Goal: Communication & Community: Answer question/provide support

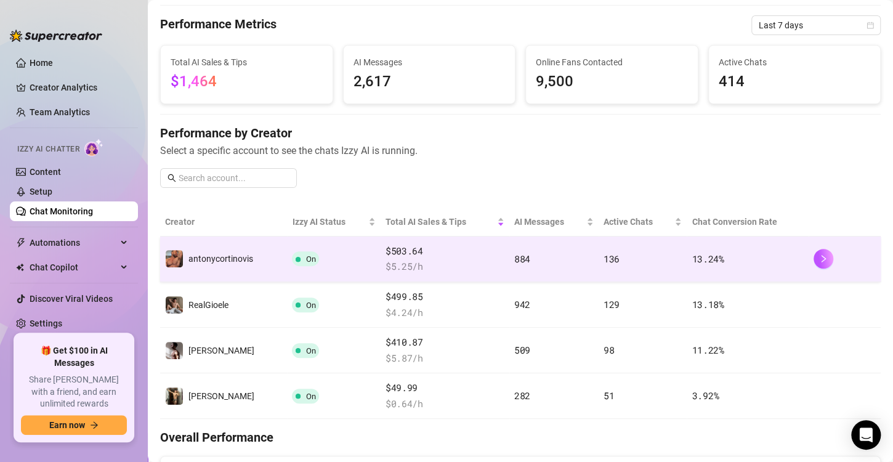
scroll to position [59, 0]
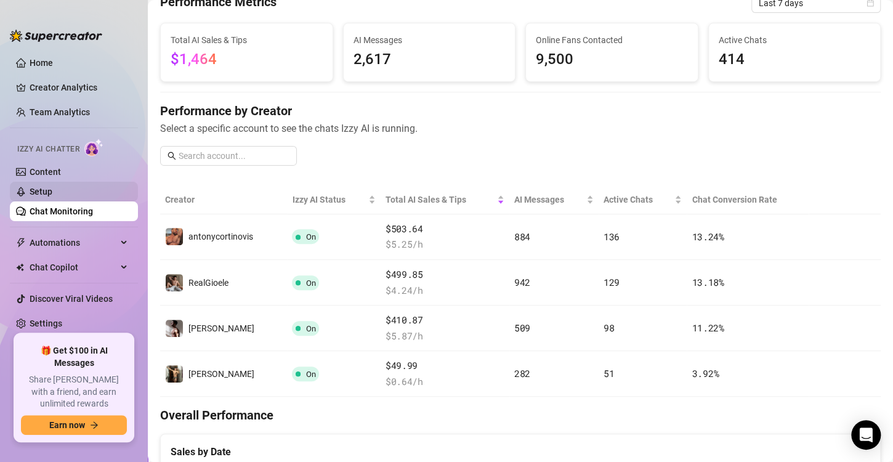
click at [52, 195] on link "Setup" at bounding box center [41, 192] width 23 height 10
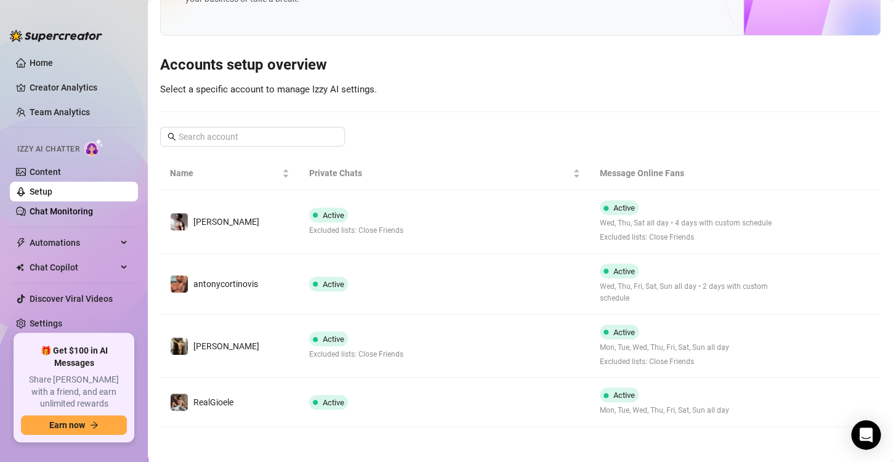
scroll to position [79, 0]
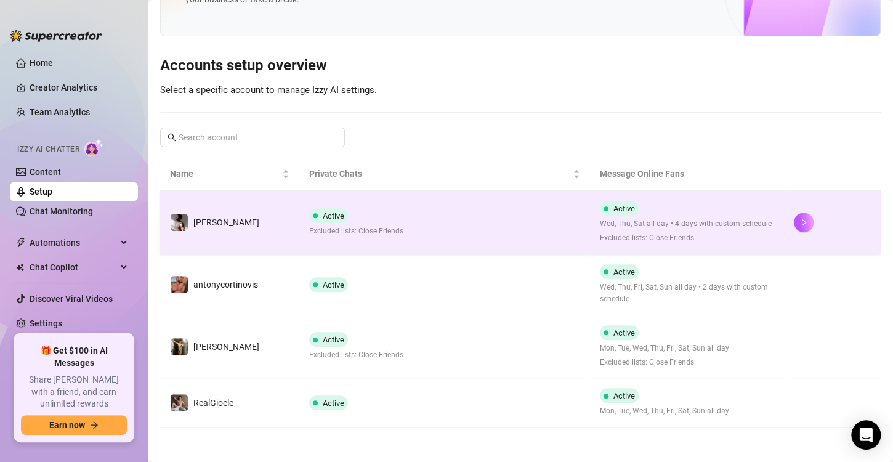
click at [401, 209] on td "Active Excluded lists: Close Friends" at bounding box center [444, 222] width 291 height 63
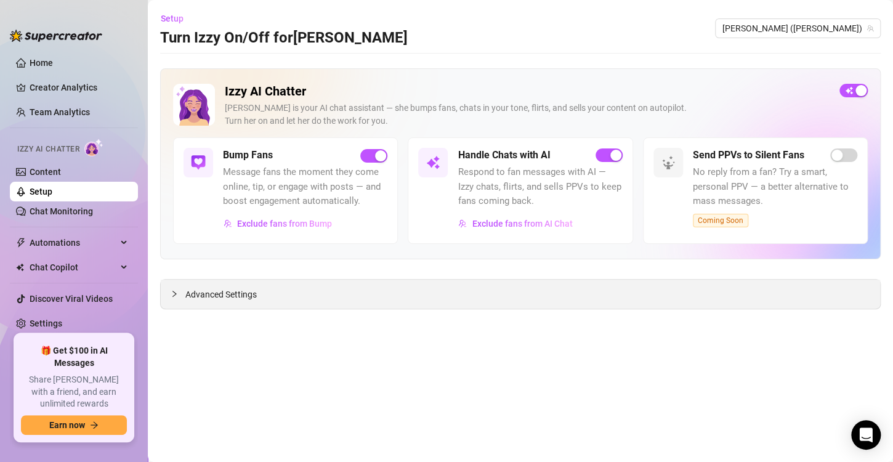
click at [212, 296] on span "Advanced Settings" at bounding box center [220, 295] width 71 height 14
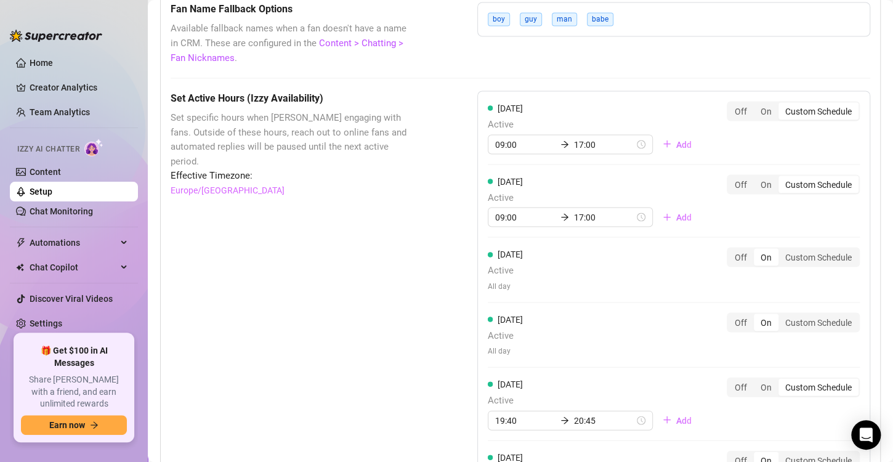
scroll to position [1127, 0]
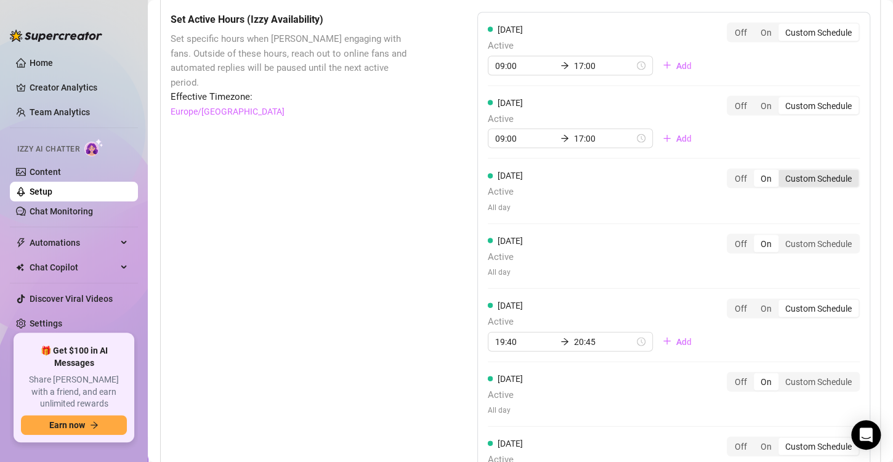
click at [812, 170] on div "Custom Schedule" at bounding box center [818, 178] width 80 height 17
click at [781, 172] on input "Custom Schedule" at bounding box center [781, 172] width 0 height 0
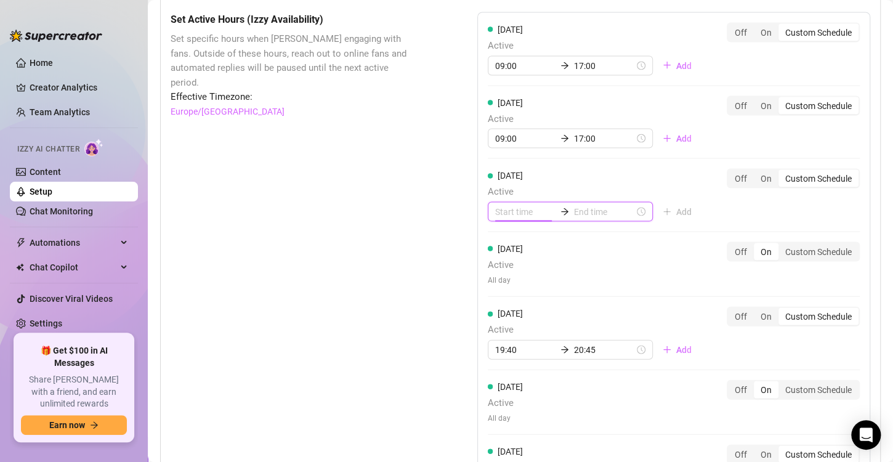
click at [535, 212] on input at bounding box center [525, 212] width 60 height 14
type input "00:00"
click at [498, 308] on div "09" at bounding box center [501, 310] width 30 height 17
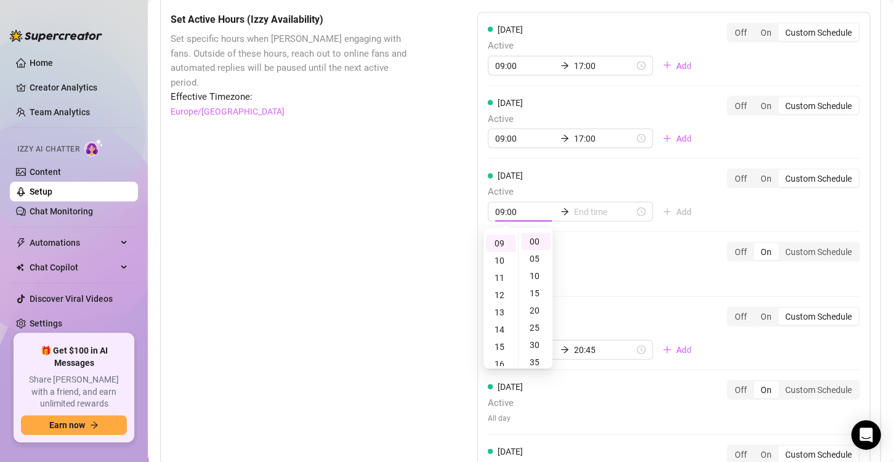
scroll to position [154, 0]
type input "09:00"
click at [637, 272] on div "[DATE] Active All day Off On Custom Schedule" at bounding box center [674, 264] width 372 height 44
type input "09:10"
click at [501, 344] on div "17" at bounding box center [501, 339] width 30 height 17
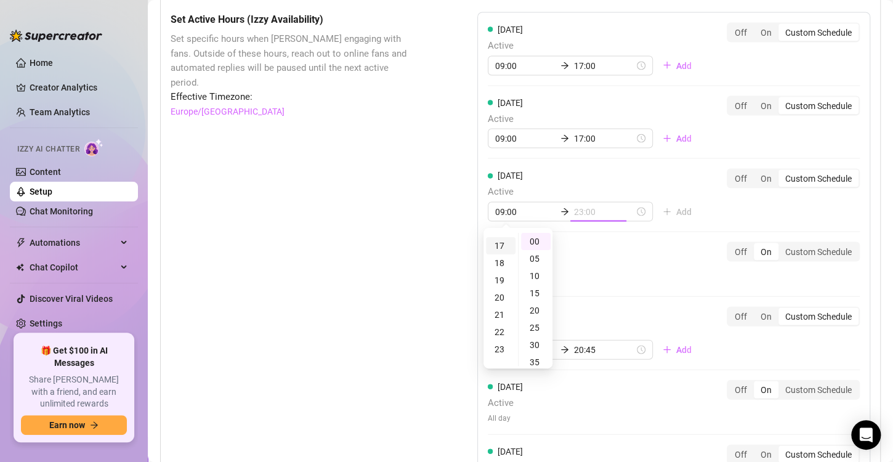
scroll to position [292, 0]
type input "17:00"
click at [666, 302] on div "[DATE] Active 09:00 17:00 Add Off On Custom Schedule [DATE] Active 09:00 17:00 …" at bounding box center [673, 265] width 393 height 506
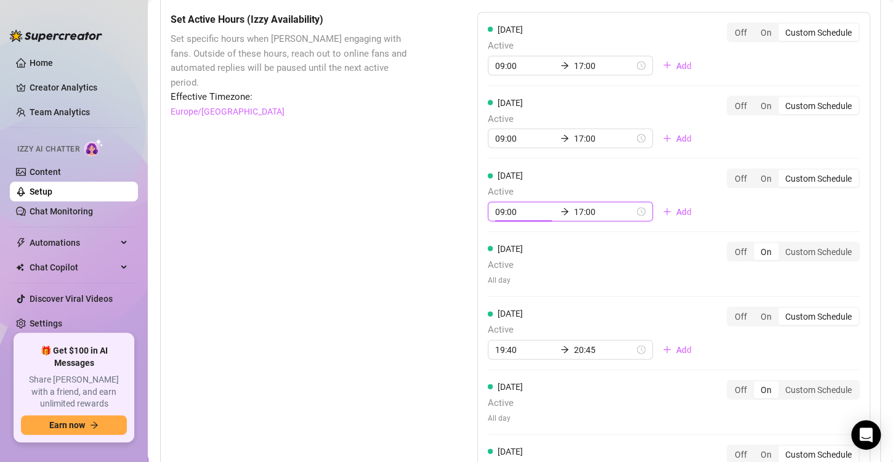
click at [518, 215] on input "09:00" at bounding box center [525, 212] width 60 height 14
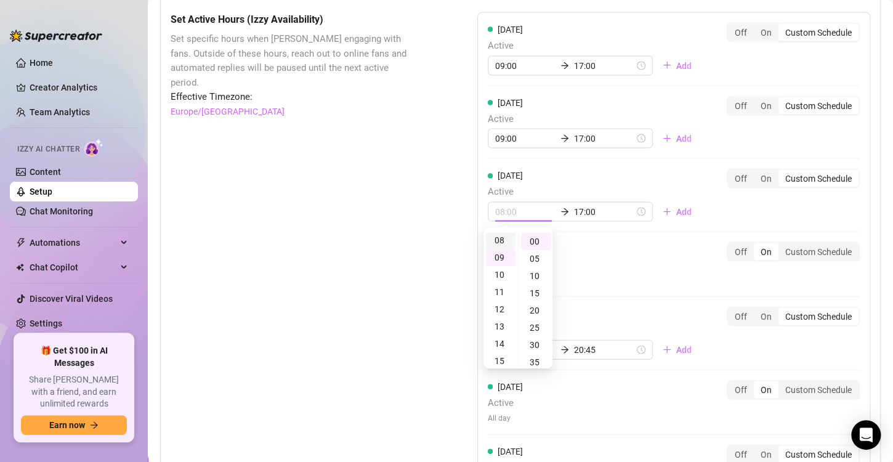
click at [501, 236] on div "08" at bounding box center [501, 239] width 30 height 17
click at [538, 320] on div "30" at bounding box center [536, 328] width 30 height 17
type input "08:30"
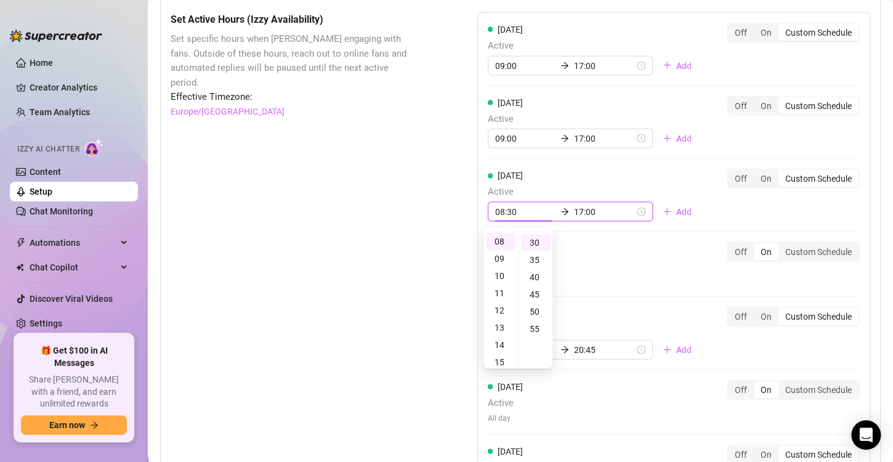
click at [618, 296] on div "[DATE] Active 09:00 17:00 Add Off On Custom Schedule [DATE] Active 09:00 17:00 …" at bounding box center [673, 265] width 393 height 506
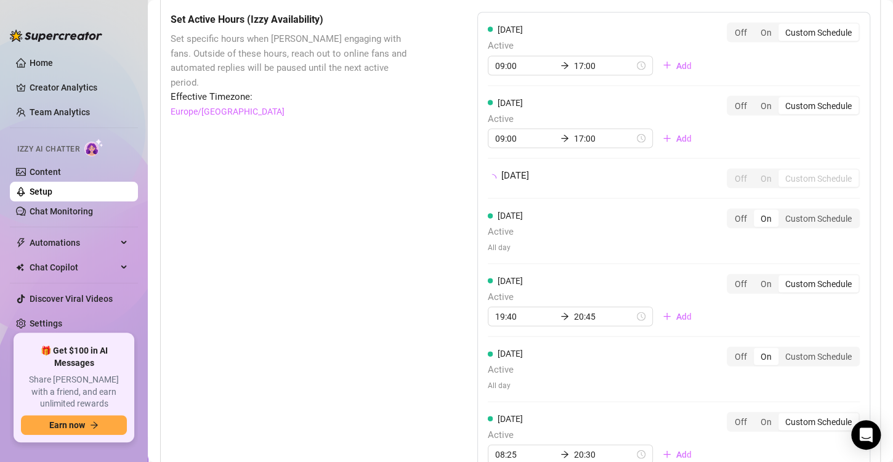
click at [428, 140] on div "Set Active Hours (Izzy Availability) Set specific hours when Izzy engaging with…" at bounding box center [520, 292] width 699 height 560
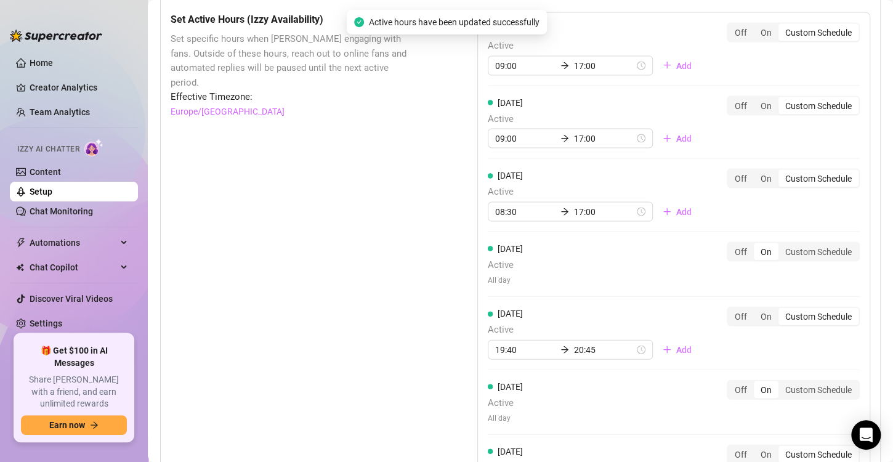
click at [52, 192] on link "Setup" at bounding box center [41, 192] width 23 height 10
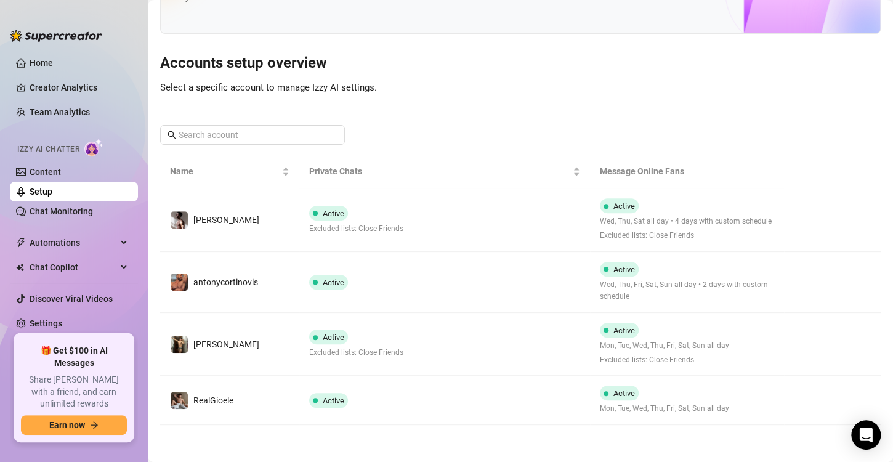
scroll to position [79, 0]
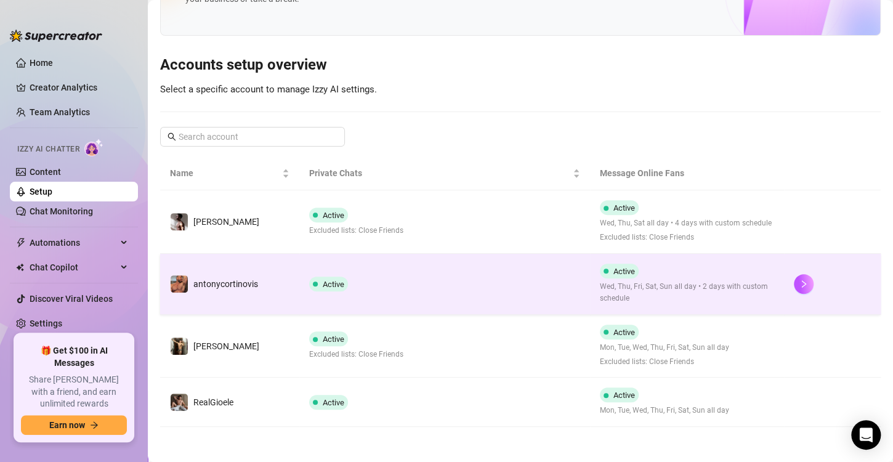
click at [356, 263] on td "Active" at bounding box center [444, 284] width 291 height 61
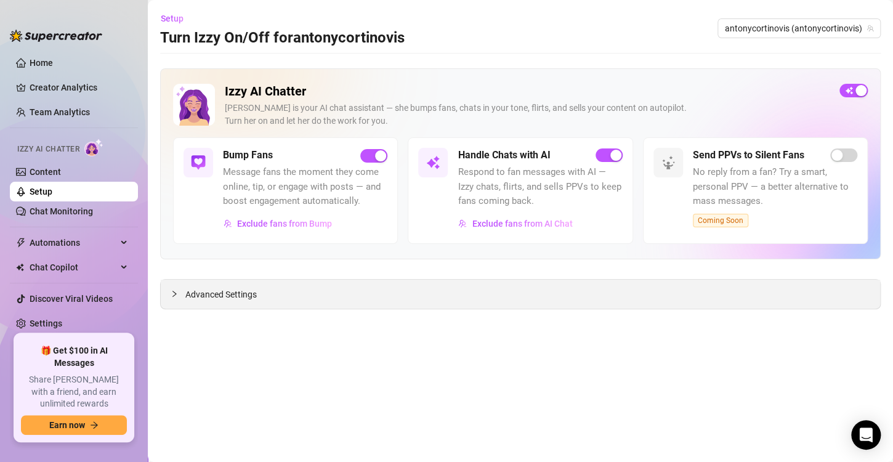
click at [294, 289] on div "Advanced Settings" at bounding box center [520, 294] width 719 height 29
click at [236, 291] on span "Advanced Settings" at bounding box center [220, 295] width 71 height 14
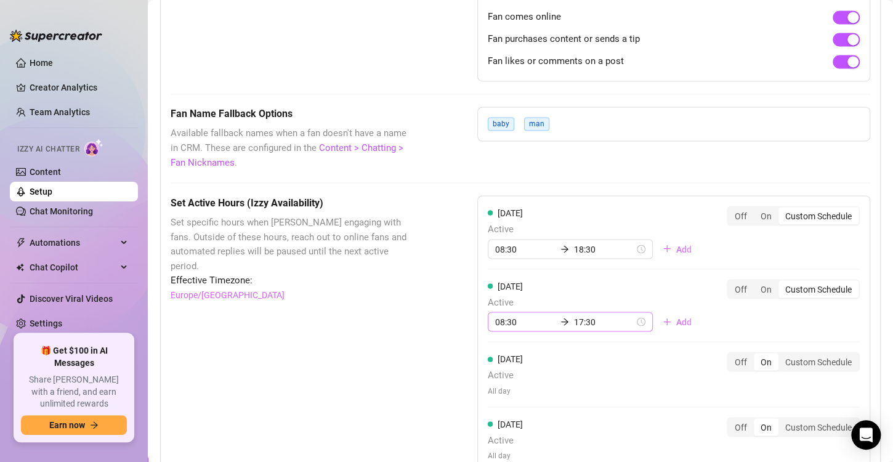
scroll to position [951, 0]
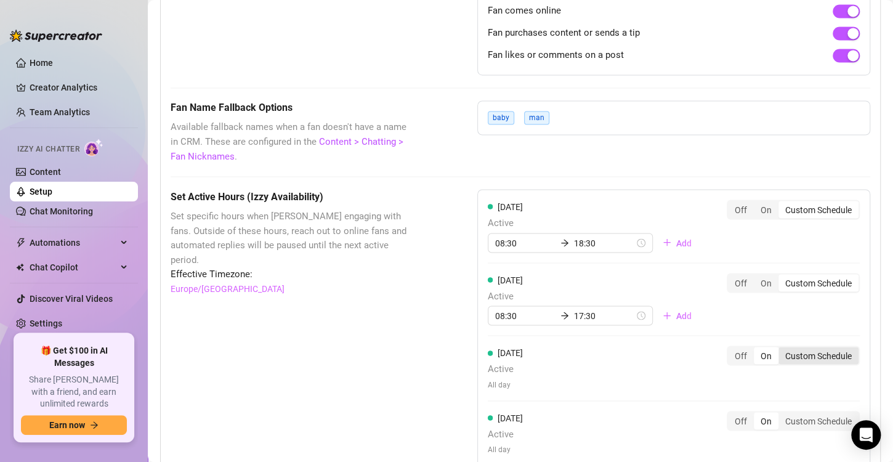
click at [778, 358] on div "Custom Schedule" at bounding box center [818, 355] width 80 height 17
click at [781, 348] on input "Custom Schedule" at bounding box center [781, 348] width 0 height 0
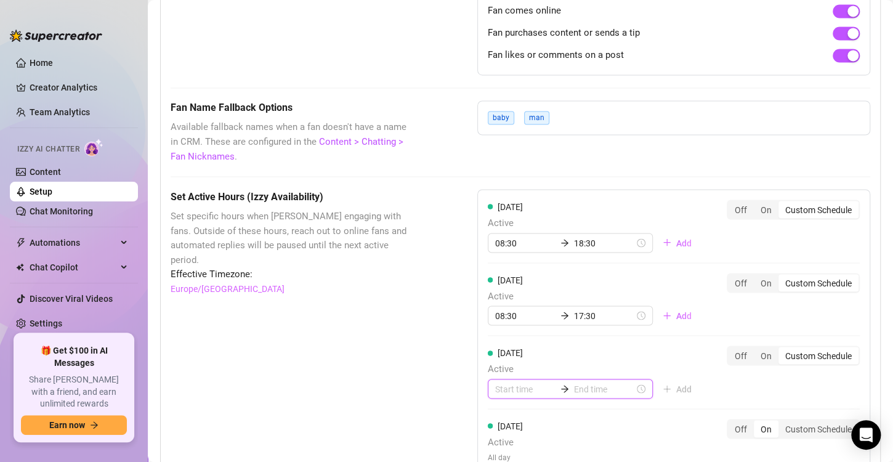
click at [523, 388] on input at bounding box center [525, 389] width 60 height 14
click at [502, 313] on div "08" at bounding box center [501, 313] width 30 height 17
click at [540, 347] on div "30" at bounding box center [536, 342] width 30 height 17
type input "08:30"
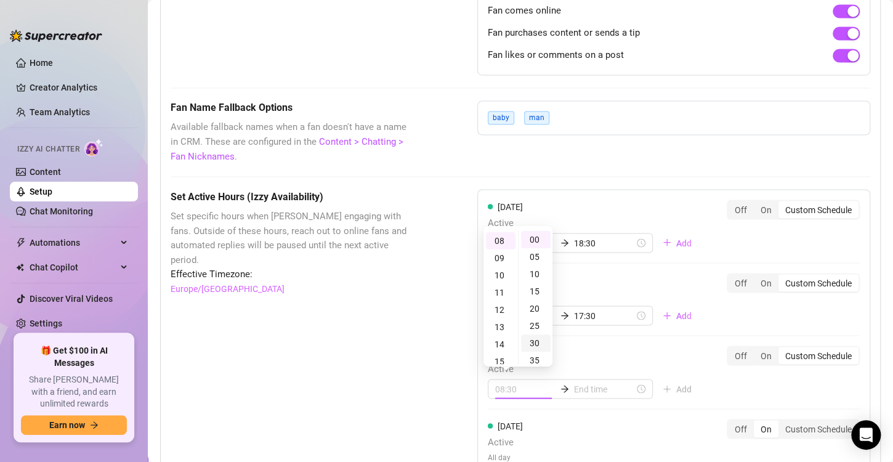
scroll to position [102, 0]
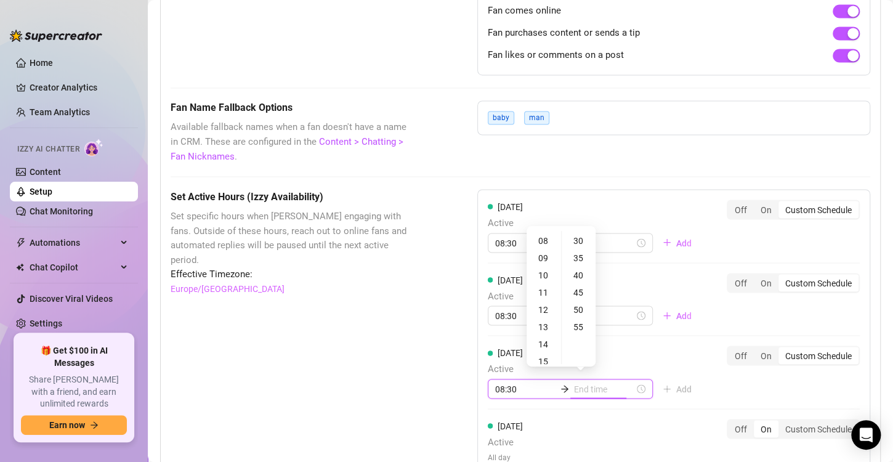
click at [587, 384] on input at bounding box center [604, 389] width 60 height 14
click at [541, 344] on div "17" at bounding box center [544, 352] width 30 height 17
type input "17:30"
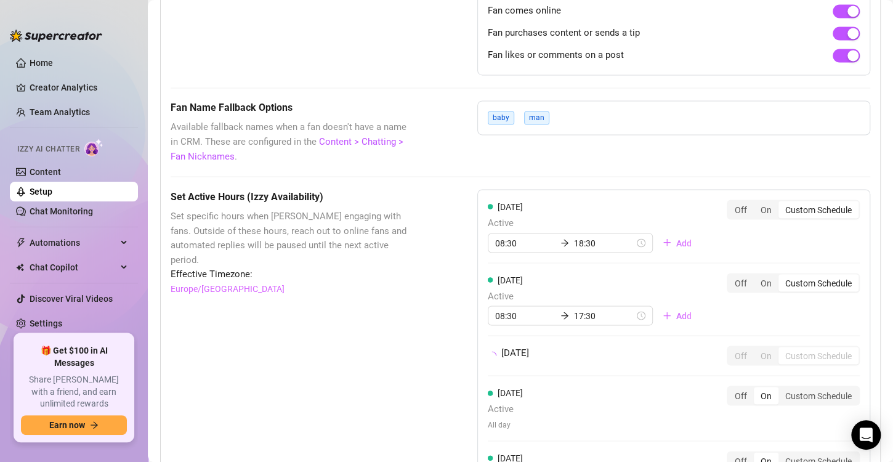
click at [730, 392] on div "[DATE] Active 08:30 18:30 Add Off On Custom Schedule [DATE] Active 08:30 17:30 …" at bounding box center [673, 417] width 393 height 457
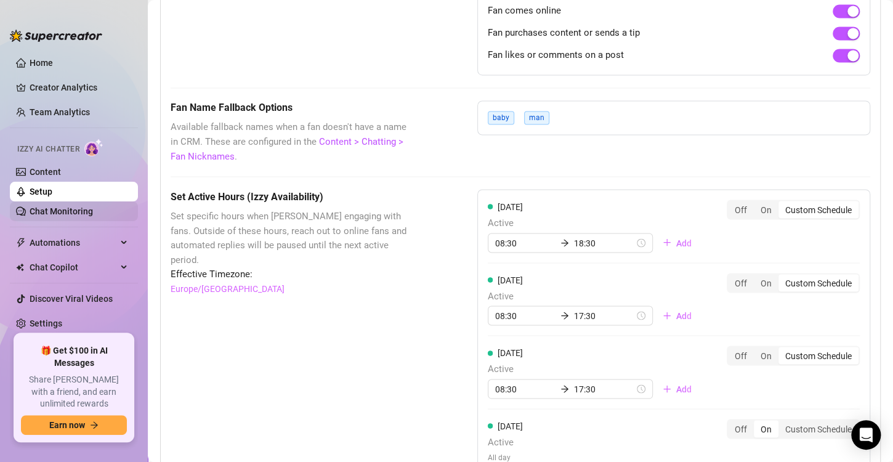
click at [68, 206] on link "Chat Monitoring" at bounding box center [61, 211] width 63 height 10
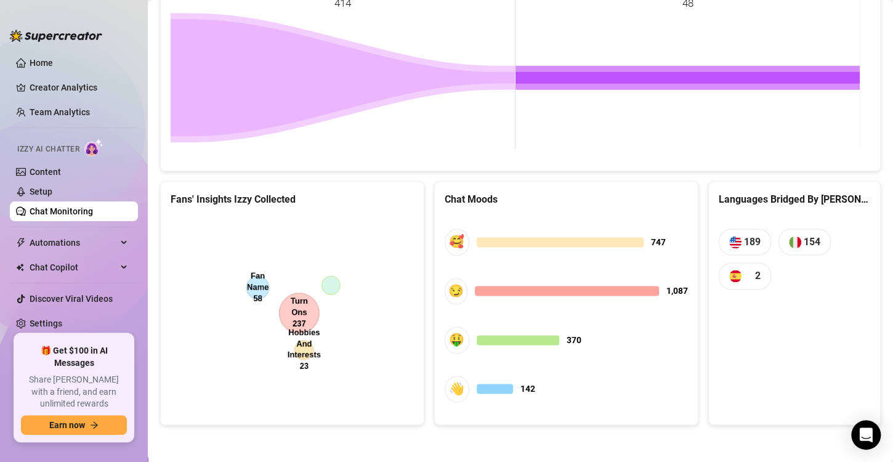
scroll to position [726, 0]
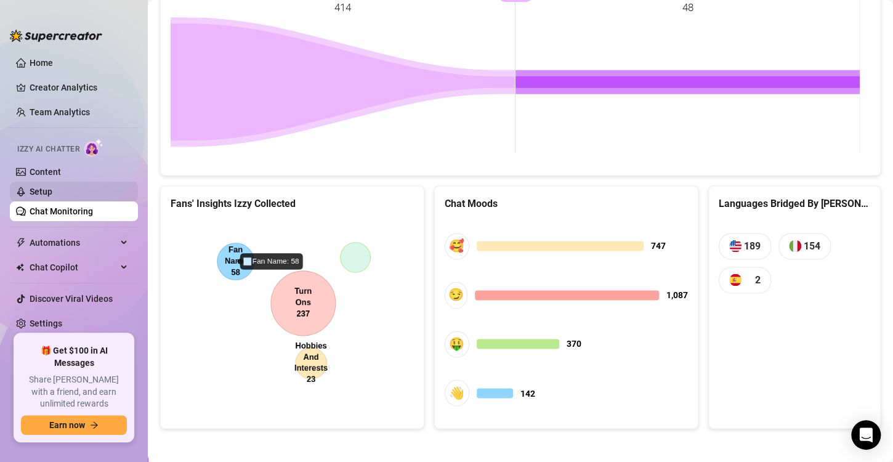
click at [52, 190] on link "Setup" at bounding box center [41, 192] width 23 height 10
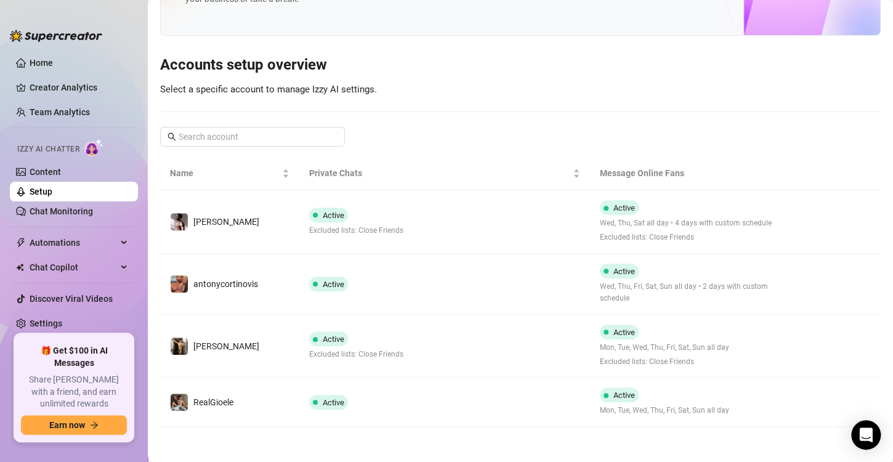
scroll to position [117, 0]
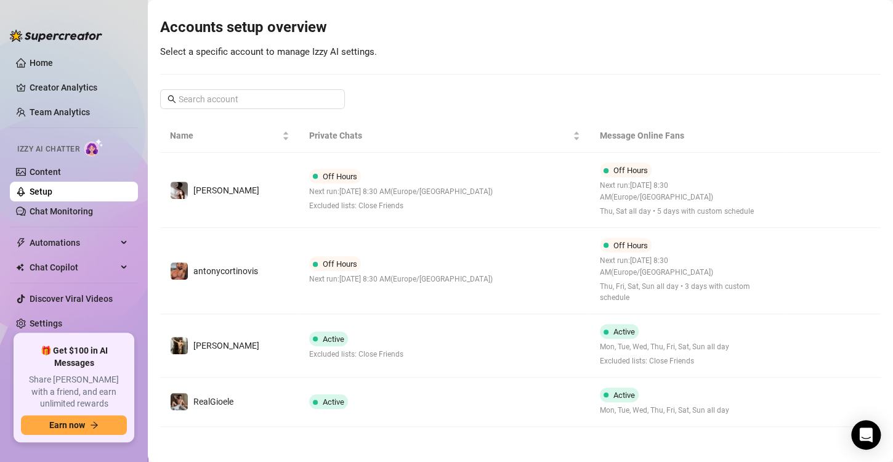
click at [39, 160] on div "Izzy AI Chatter" at bounding box center [72, 148] width 131 height 28
click at [38, 167] on link "Content" at bounding box center [45, 172] width 31 height 10
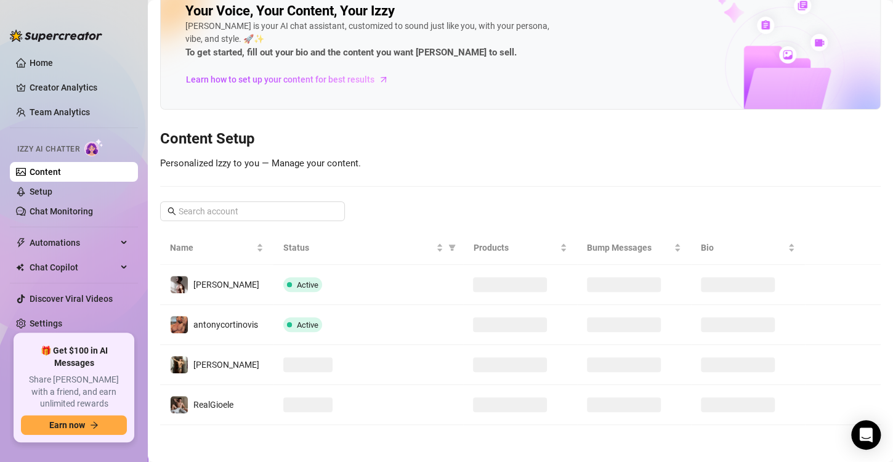
scroll to position [25, 0]
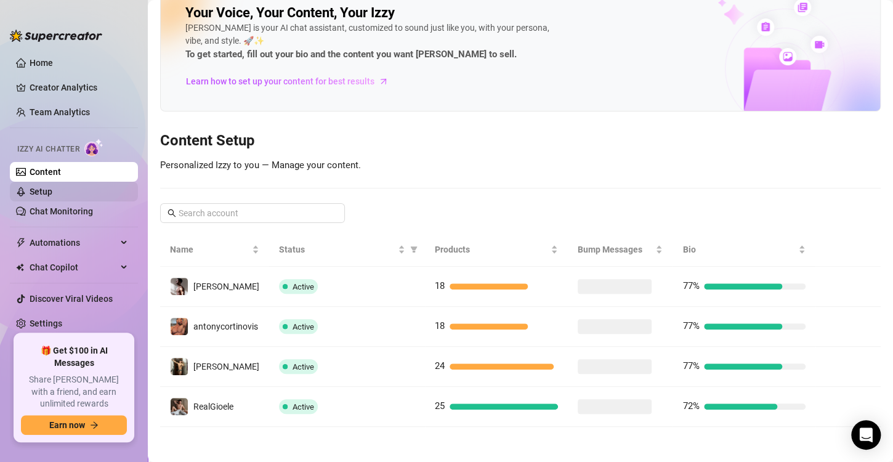
click at [52, 191] on link "Setup" at bounding box center [41, 192] width 23 height 10
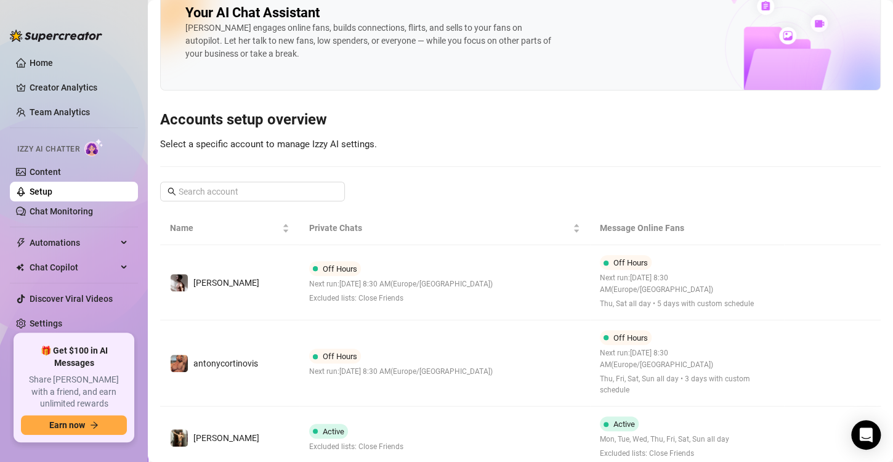
scroll to position [117, 0]
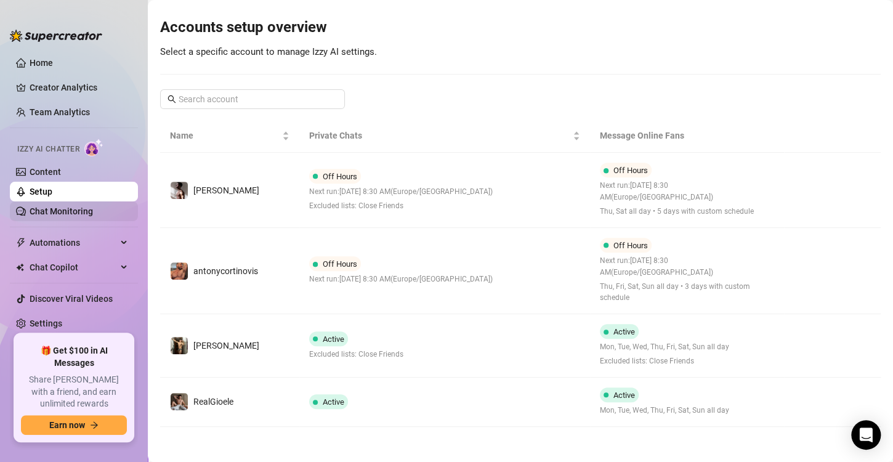
click at [93, 206] on link "Chat Monitoring" at bounding box center [61, 211] width 63 height 10
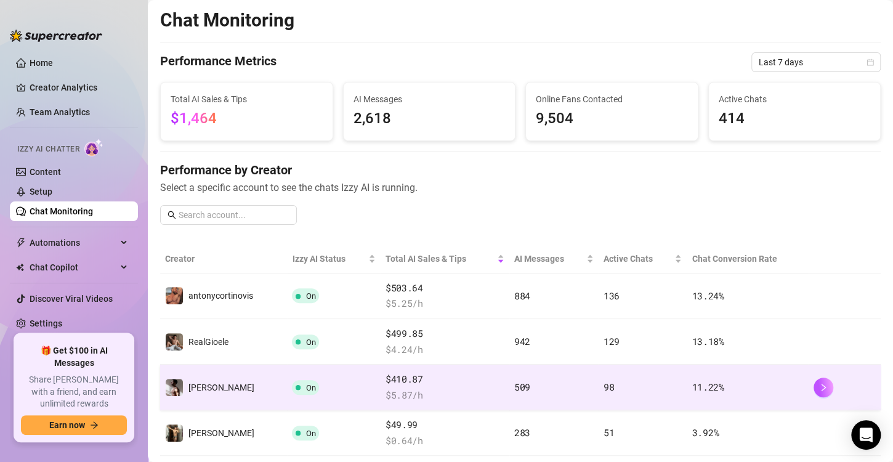
click at [287, 372] on td "On" at bounding box center [333, 387] width 93 height 46
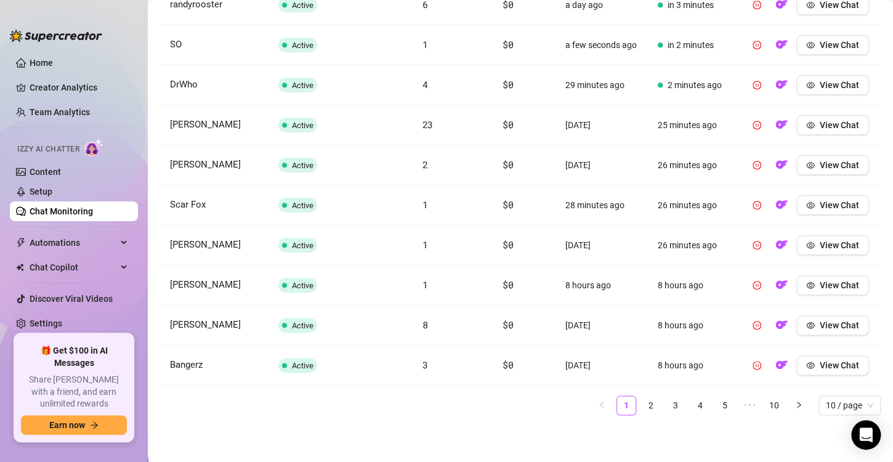
scroll to position [524, 0]
click at [642, 406] on link "2" at bounding box center [651, 405] width 18 height 18
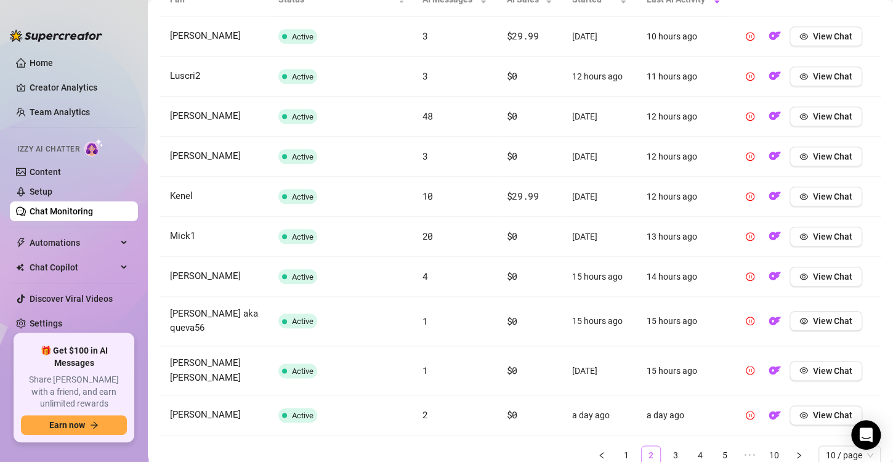
scroll to position [513, 0]
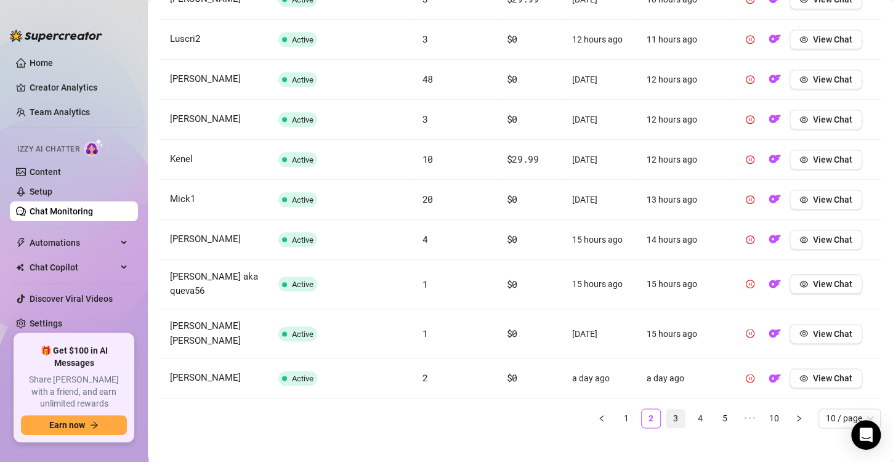
click at [666, 414] on link "3" at bounding box center [675, 418] width 18 height 18
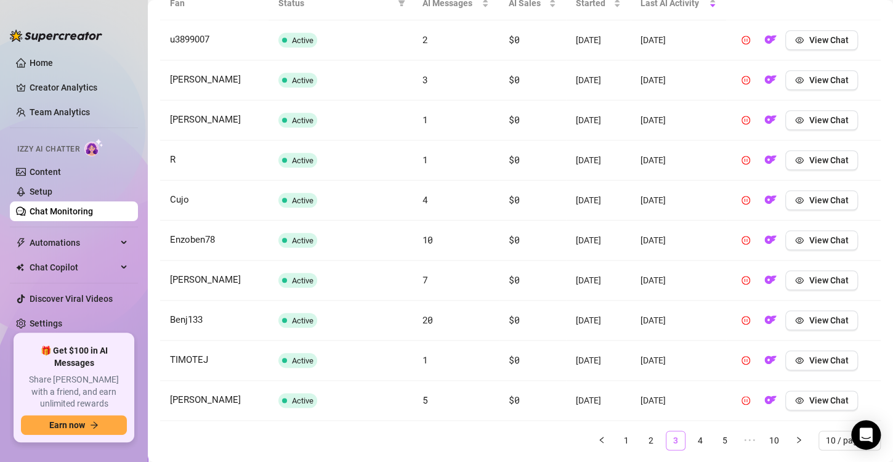
scroll to position [475, 0]
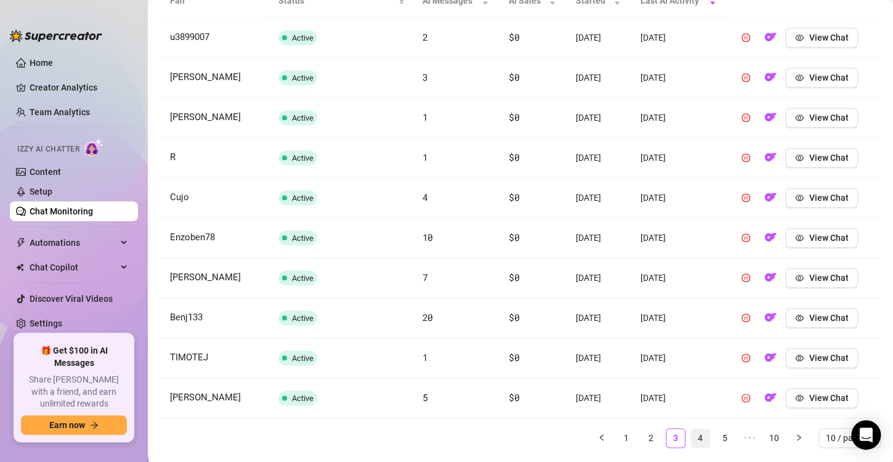
click at [691, 428] on link "4" at bounding box center [700, 437] width 18 height 18
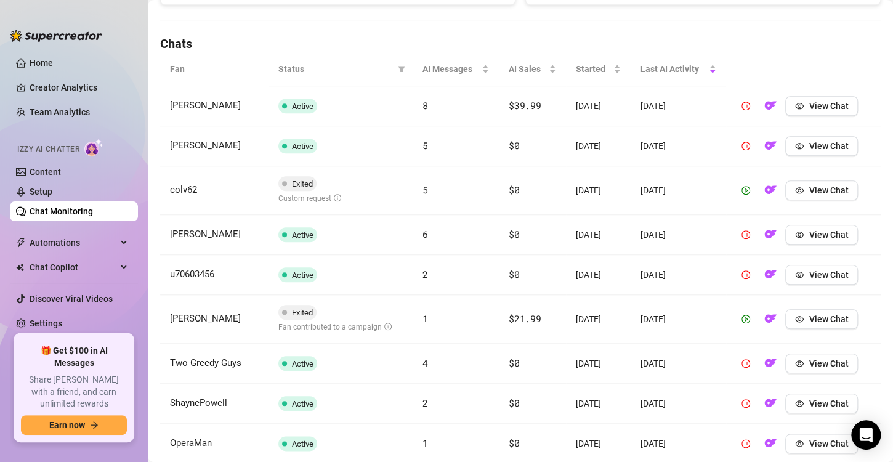
scroll to position [406, 0]
click at [821, 324] on button "View Chat" at bounding box center [821, 319] width 73 height 20
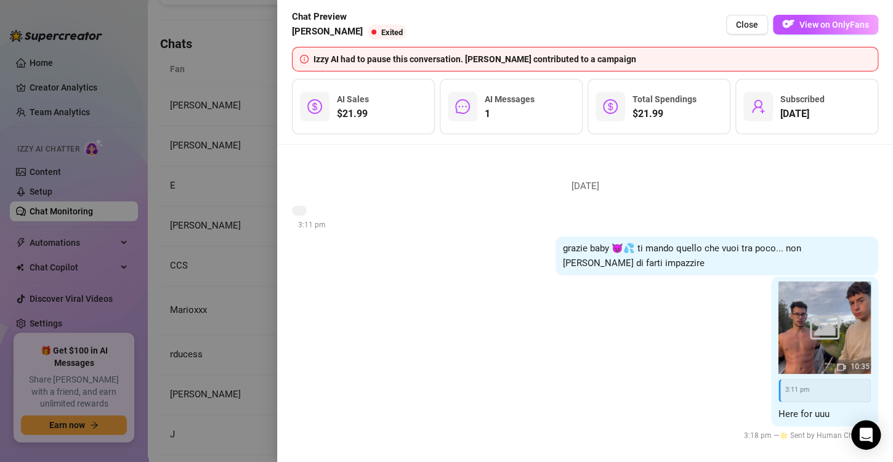
scroll to position [7, 0]
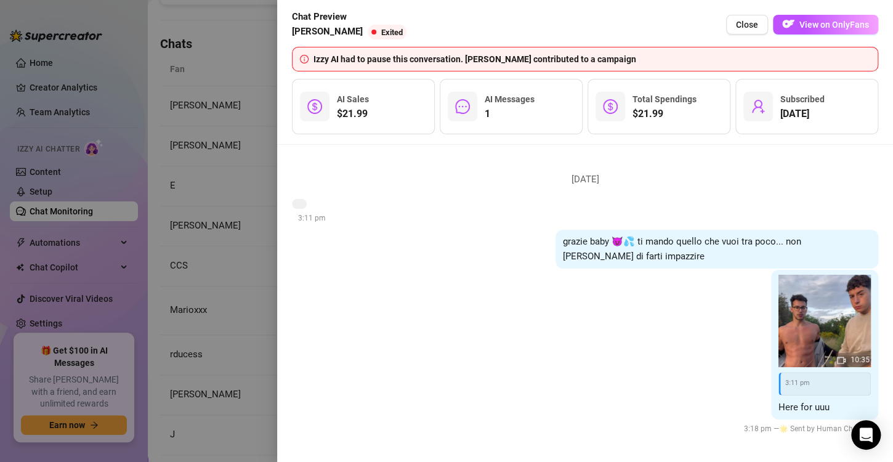
click at [277, 299] on div "[DATE] 3:11 pm grazie baby 😈💦 ti mando quello che vuoi tra poco... non [PERSON_…" at bounding box center [585, 303] width 616 height 317
click at [174, 267] on div at bounding box center [446, 231] width 893 height 462
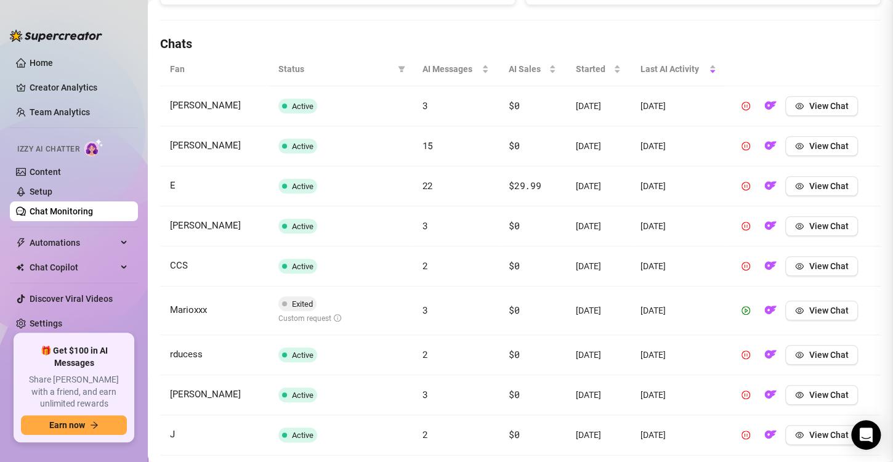
scroll to position [0, 0]
click at [73, 211] on link "Chat Monitoring" at bounding box center [61, 211] width 63 height 10
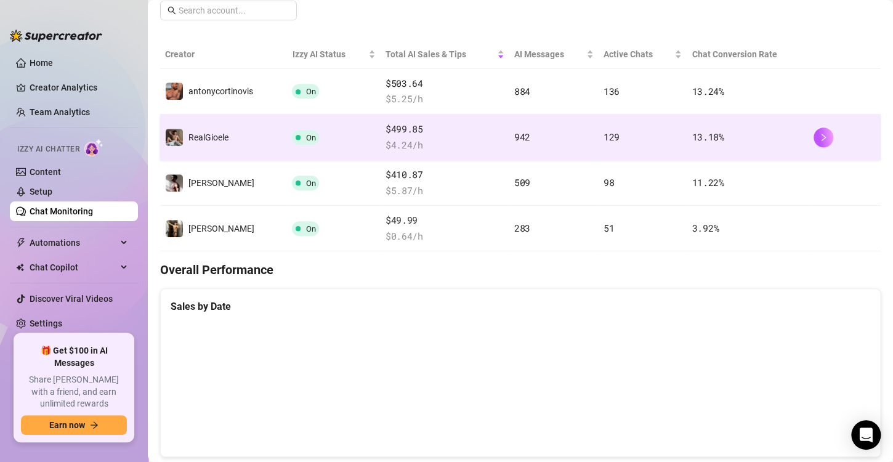
scroll to position [204, 0]
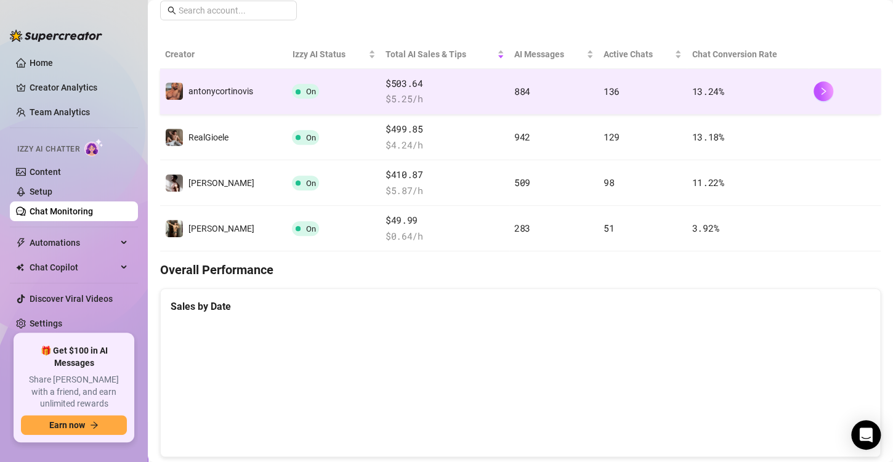
click at [316, 95] on td "On" at bounding box center [333, 92] width 93 height 46
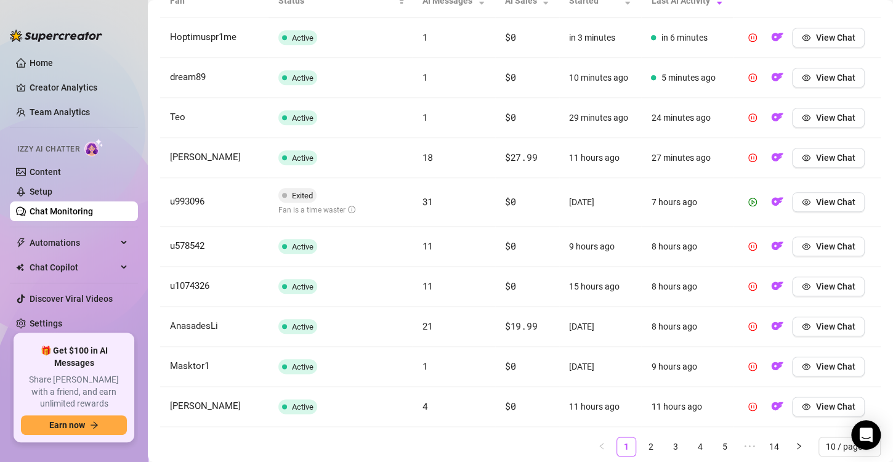
scroll to position [512, 0]
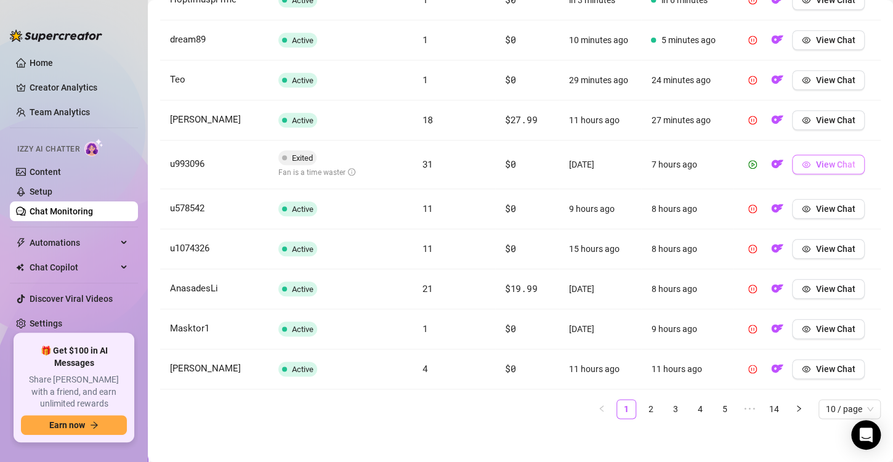
click at [834, 167] on span "View Chat" at bounding box center [834, 164] width 39 height 10
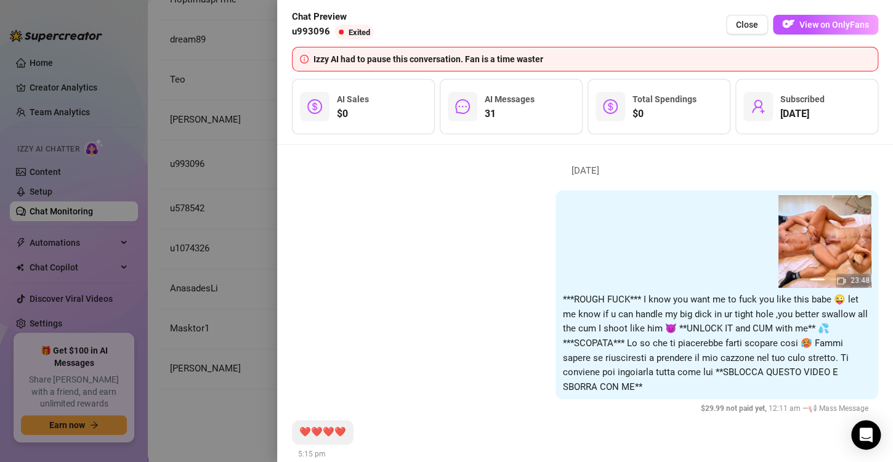
scroll to position [4729, 0]
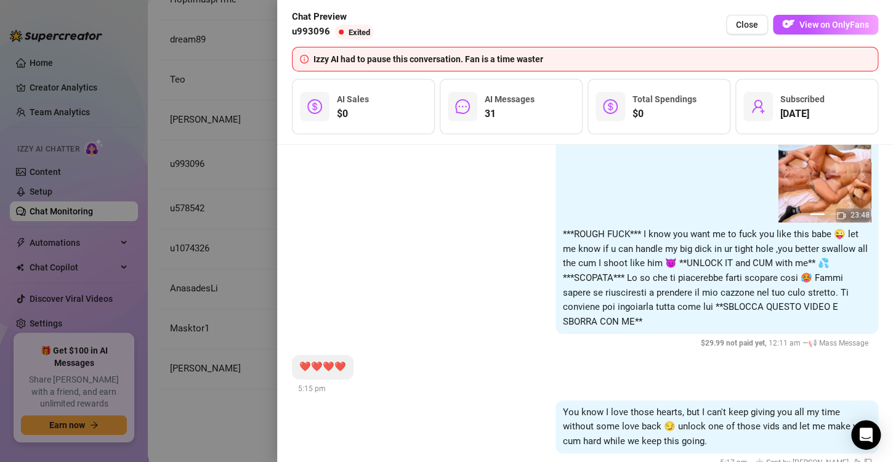
click at [207, 240] on div at bounding box center [446, 231] width 893 height 462
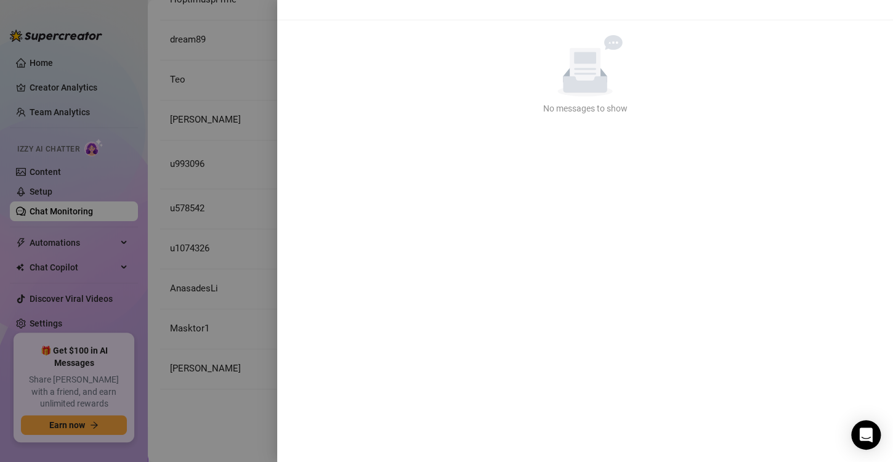
scroll to position [0, 0]
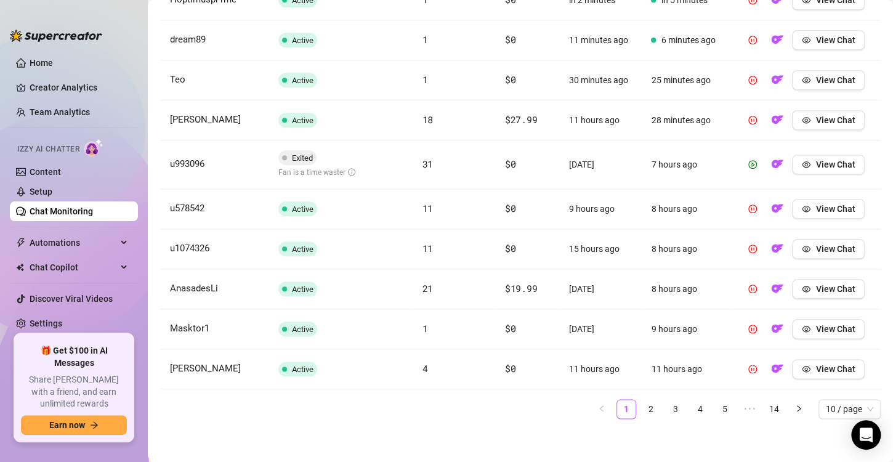
click at [654, 402] on ul "1 2 3 4 5 ••• 14 10 / page" at bounding box center [520, 409] width 720 height 20
click at [826, 279] on button "View Chat" at bounding box center [828, 289] width 73 height 20
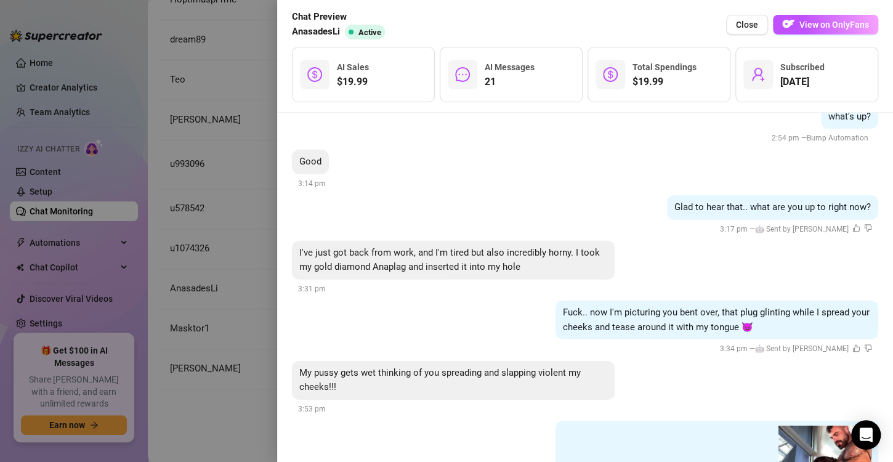
scroll to position [4165, 0]
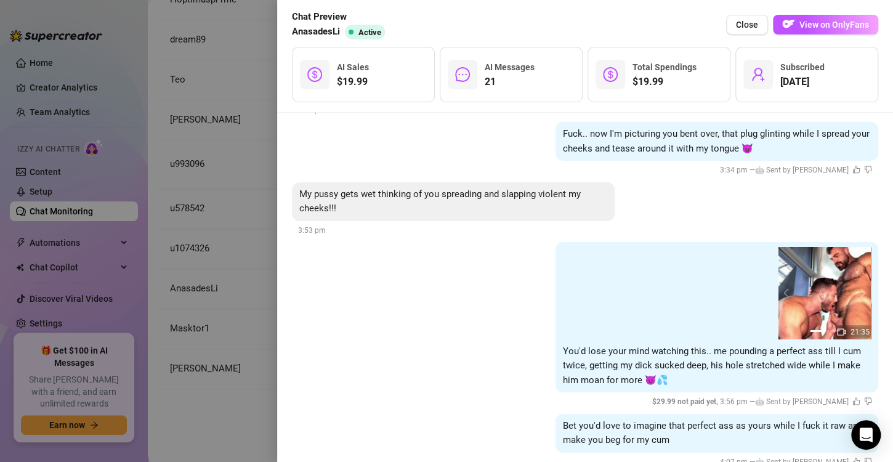
click at [204, 296] on div at bounding box center [446, 231] width 893 height 462
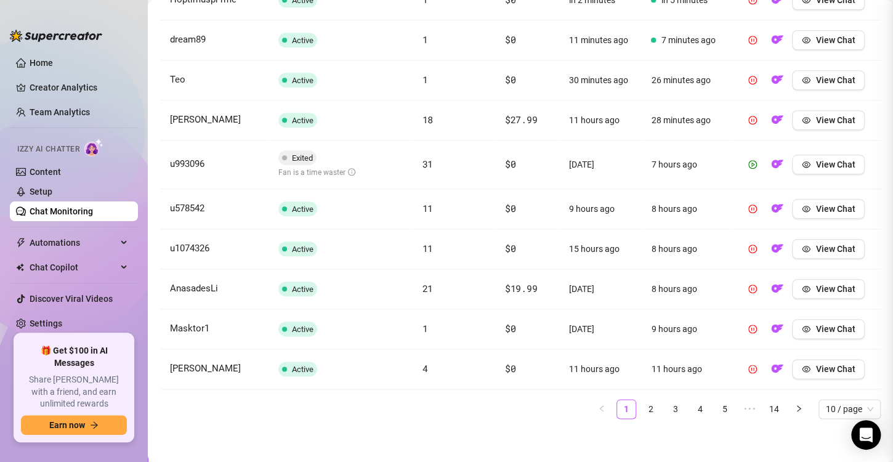
scroll to position [0, 0]
click at [647, 404] on link "2" at bounding box center [651, 409] width 18 height 18
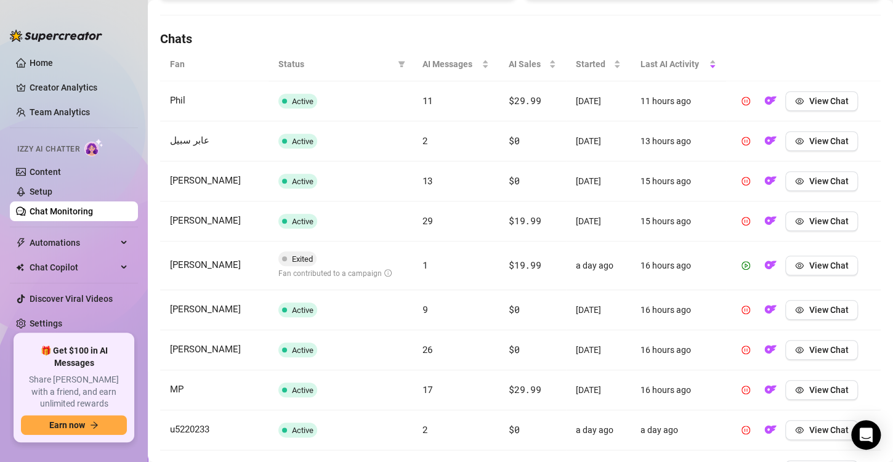
scroll to position [411, 0]
click at [816, 264] on span "View Chat" at bounding box center [827, 266] width 39 height 10
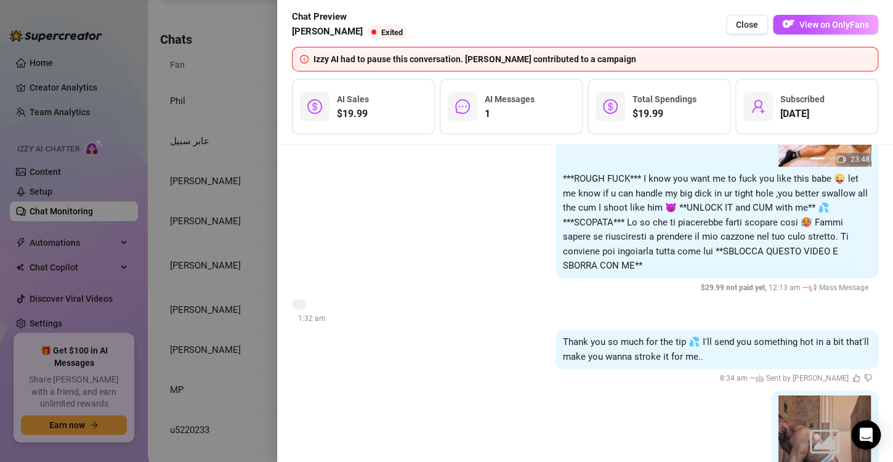
scroll to position [1533, 0]
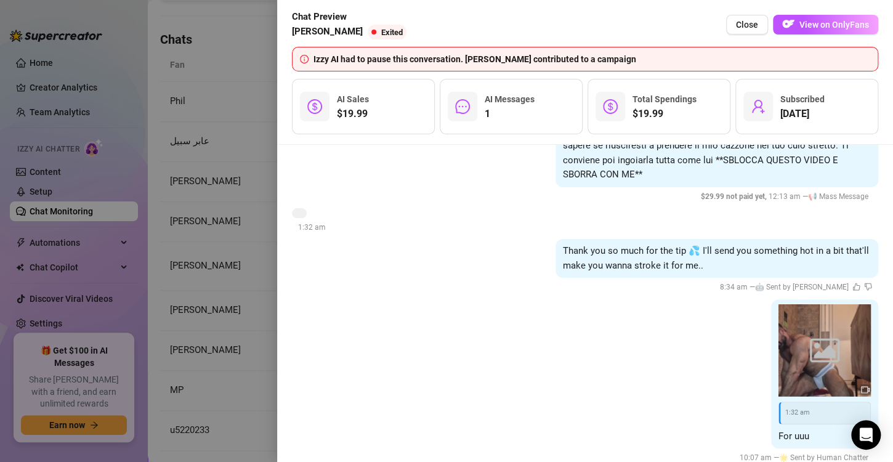
click at [316, 239] on div "Thank you so much for the tip 💦 I'll send you something hot in a bit that'll ma…" at bounding box center [585, 266] width 586 height 55
click at [246, 216] on div at bounding box center [446, 231] width 893 height 462
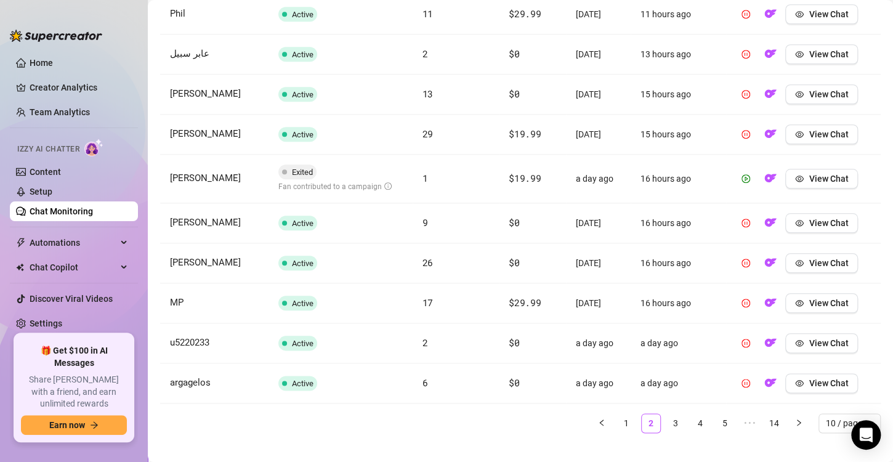
scroll to position [512, 0]
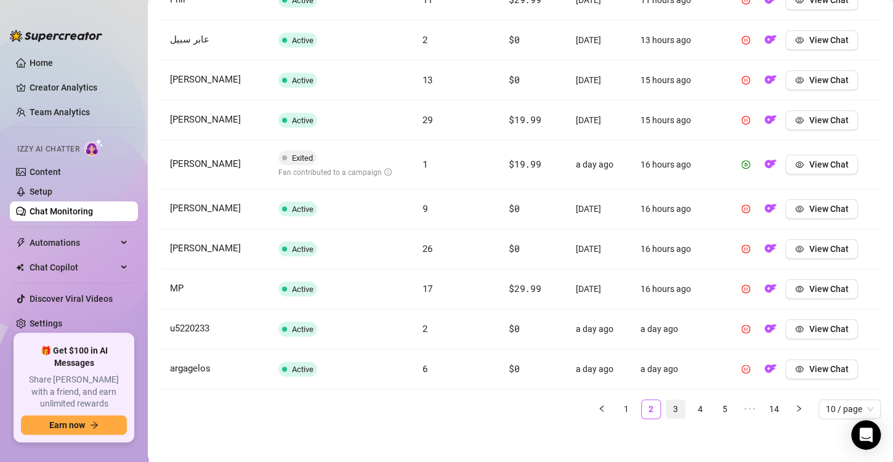
click at [666, 405] on link "3" at bounding box center [675, 409] width 18 height 18
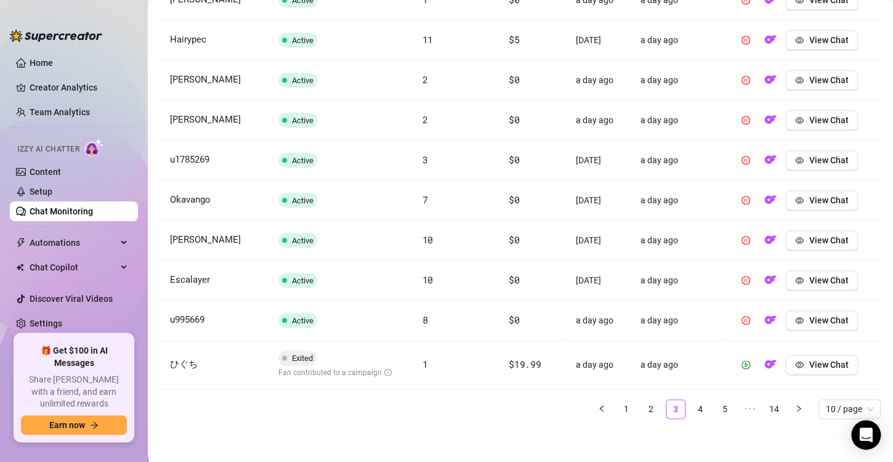
scroll to position [512, 0]
click at [810, 355] on button "View Chat" at bounding box center [821, 365] width 73 height 20
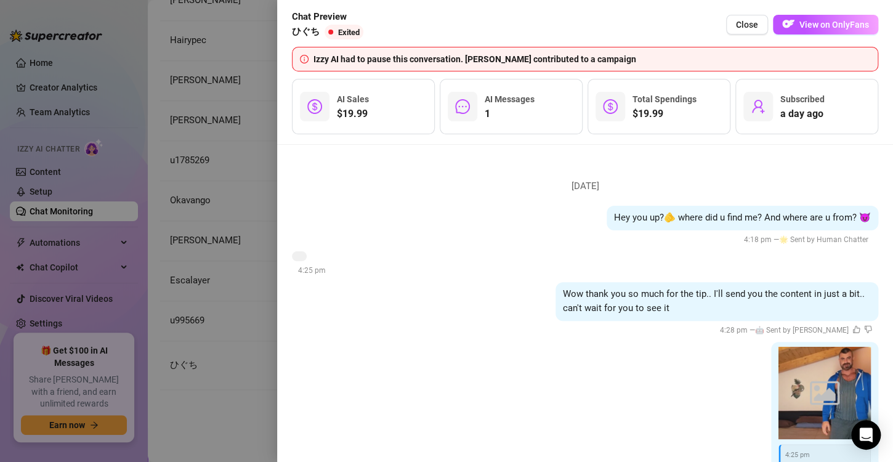
scroll to position [71, 0]
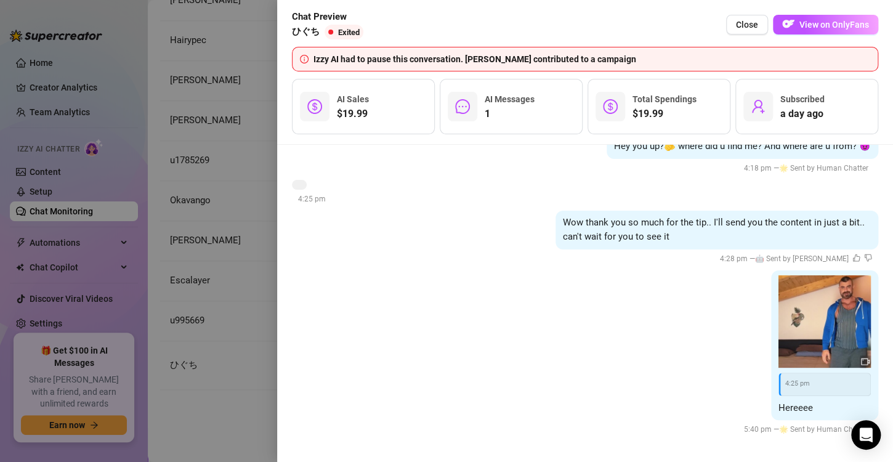
click at [255, 229] on div at bounding box center [446, 231] width 893 height 462
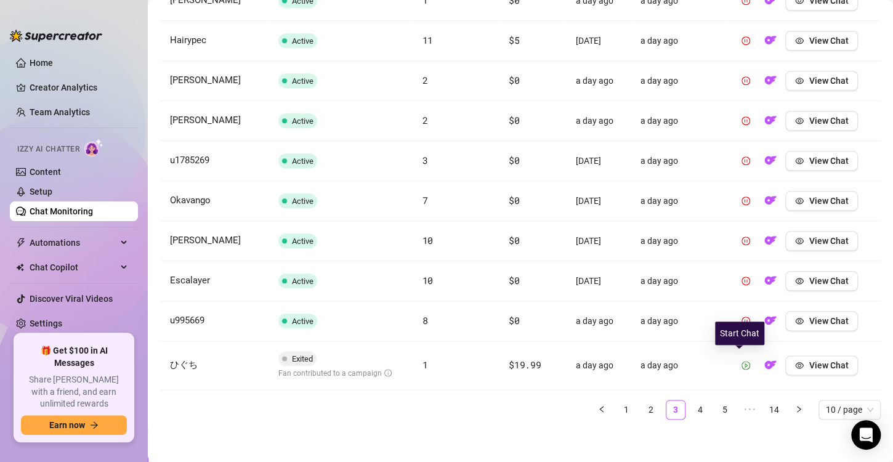
click at [741, 361] on icon "play-circle" at bounding box center [745, 365] width 9 height 9
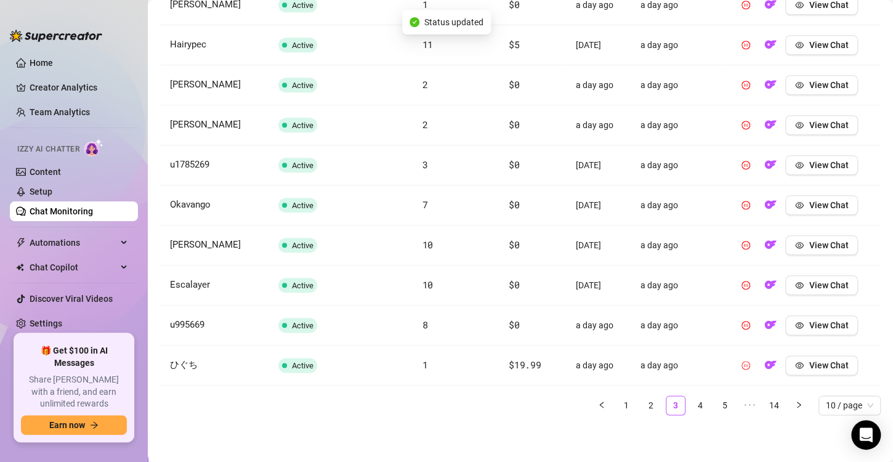
scroll to position [504, 0]
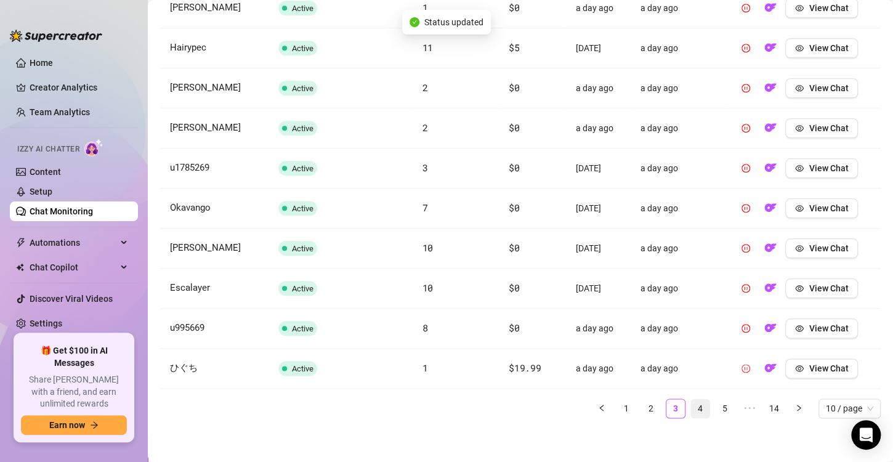
click at [691, 414] on link "4" at bounding box center [700, 408] width 18 height 18
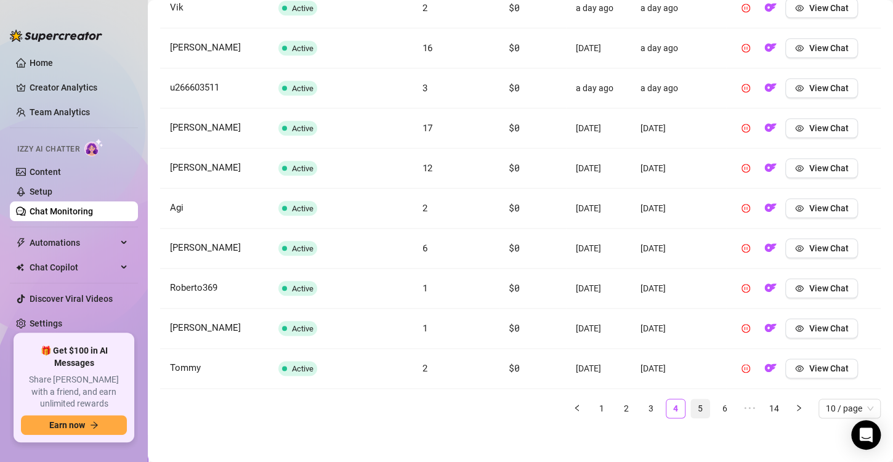
click at [691, 414] on link "5" at bounding box center [700, 408] width 18 height 18
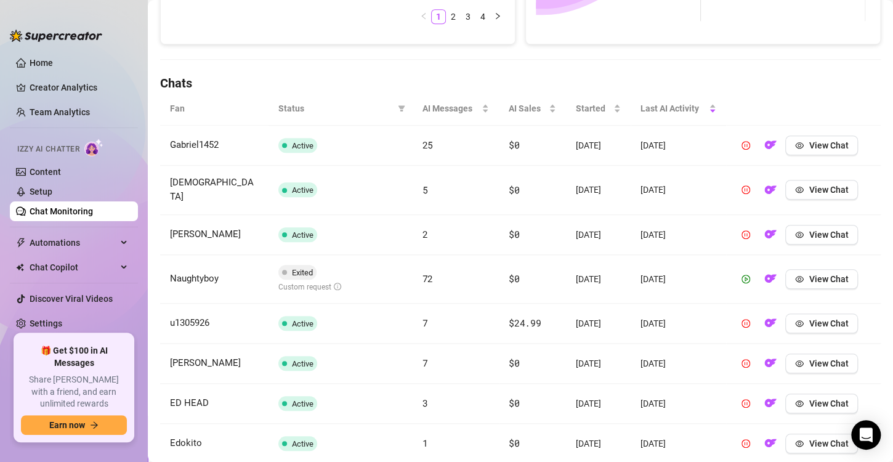
scroll to position [366, 0]
click at [813, 270] on button "View Chat" at bounding box center [821, 280] width 73 height 20
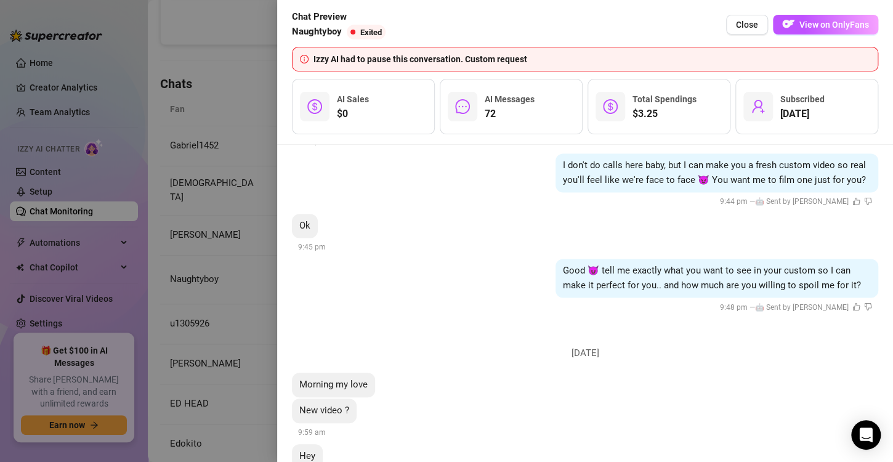
scroll to position [9948, 0]
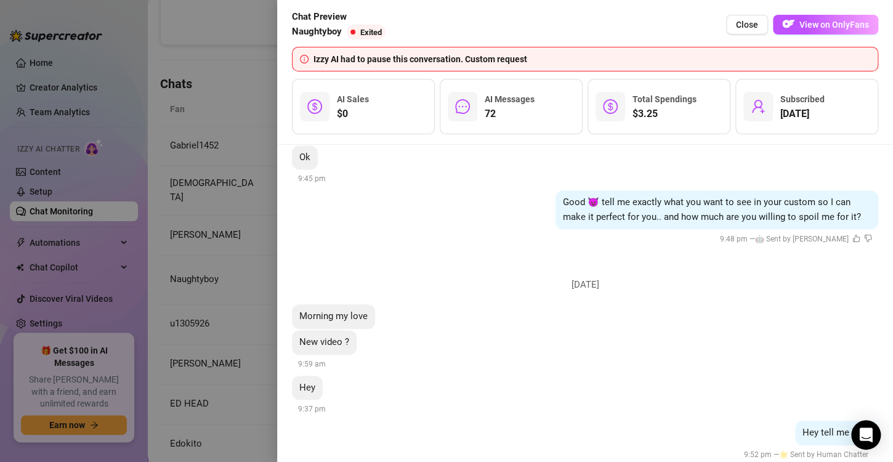
click at [167, 190] on div at bounding box center [446, 231] width 893 height 462
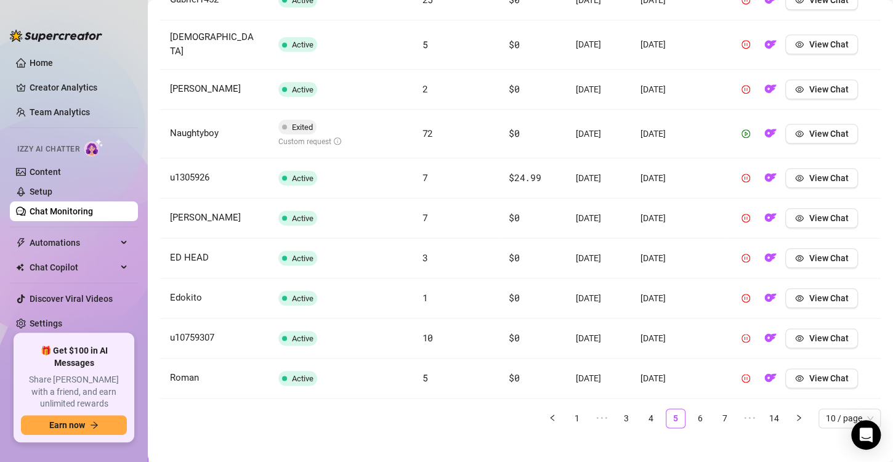
scroll to position [512, 0]
click at [694, 409] on link "6" at bounding box center [700, 418] width 18 height 18
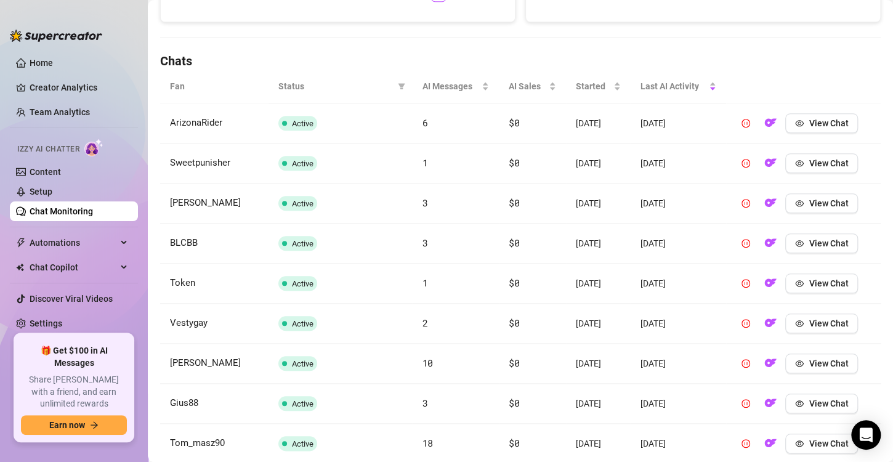
scroll to position [393, 0]
